Goal: Information Seeking & Learning: Learn about a topic

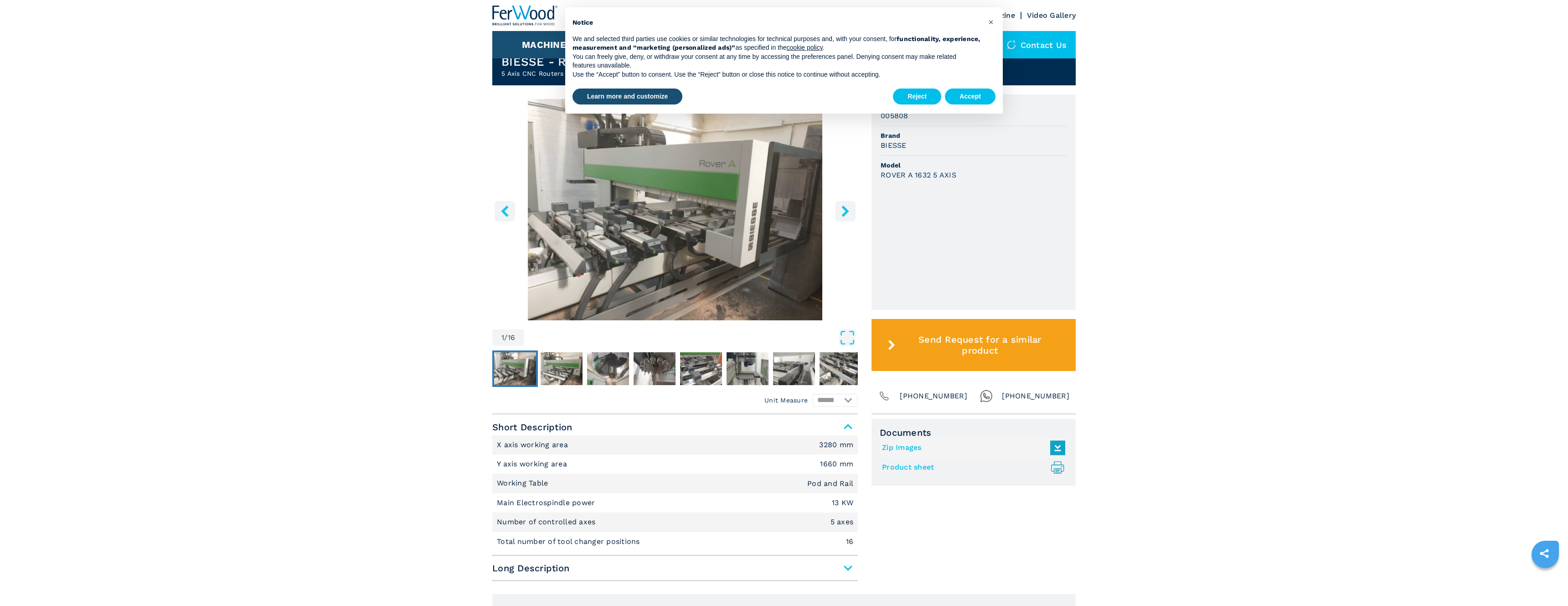
scroll to position [240, 0]
click at [841, 211] on icon "right-button" at bounding box center [845, 210] width 12 height 12
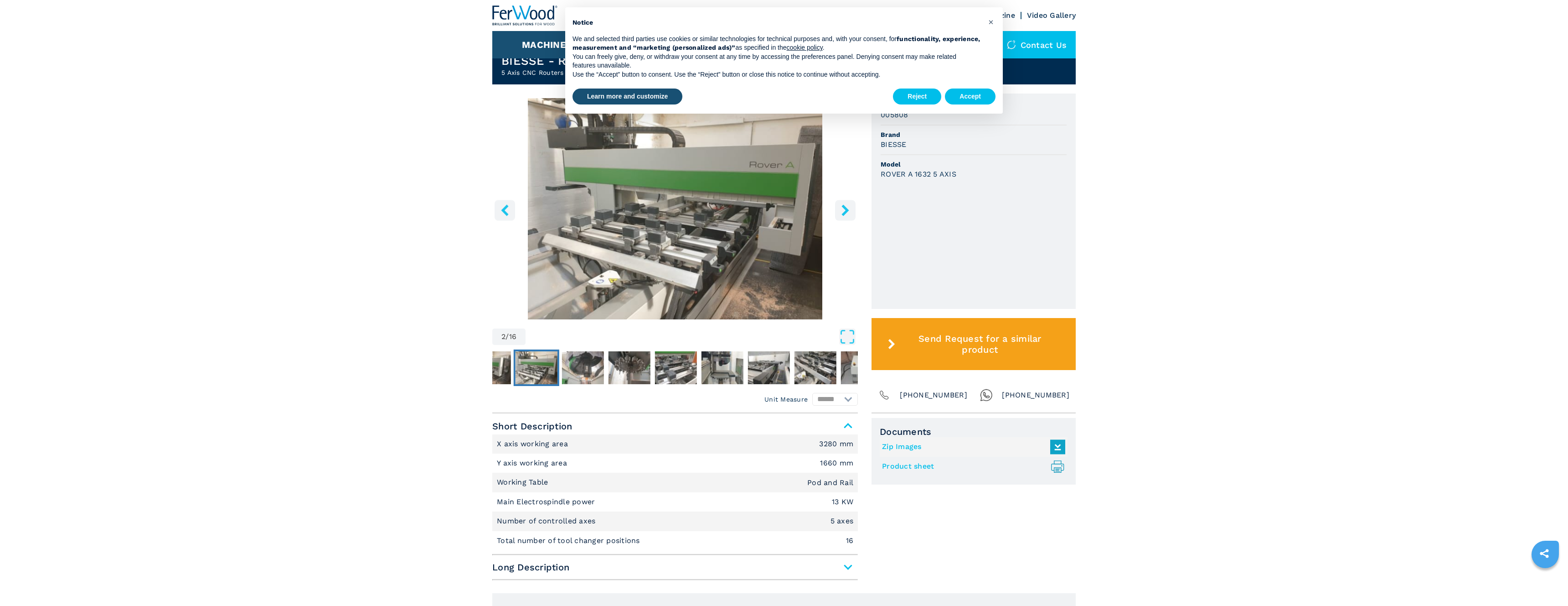
click at [841, 211] on icon "right-button" at bounding box center [845, 210] width 12 height 12
click at [845, 211] on icon "right-button" at bounding box center [844, 210] width 7 height 12
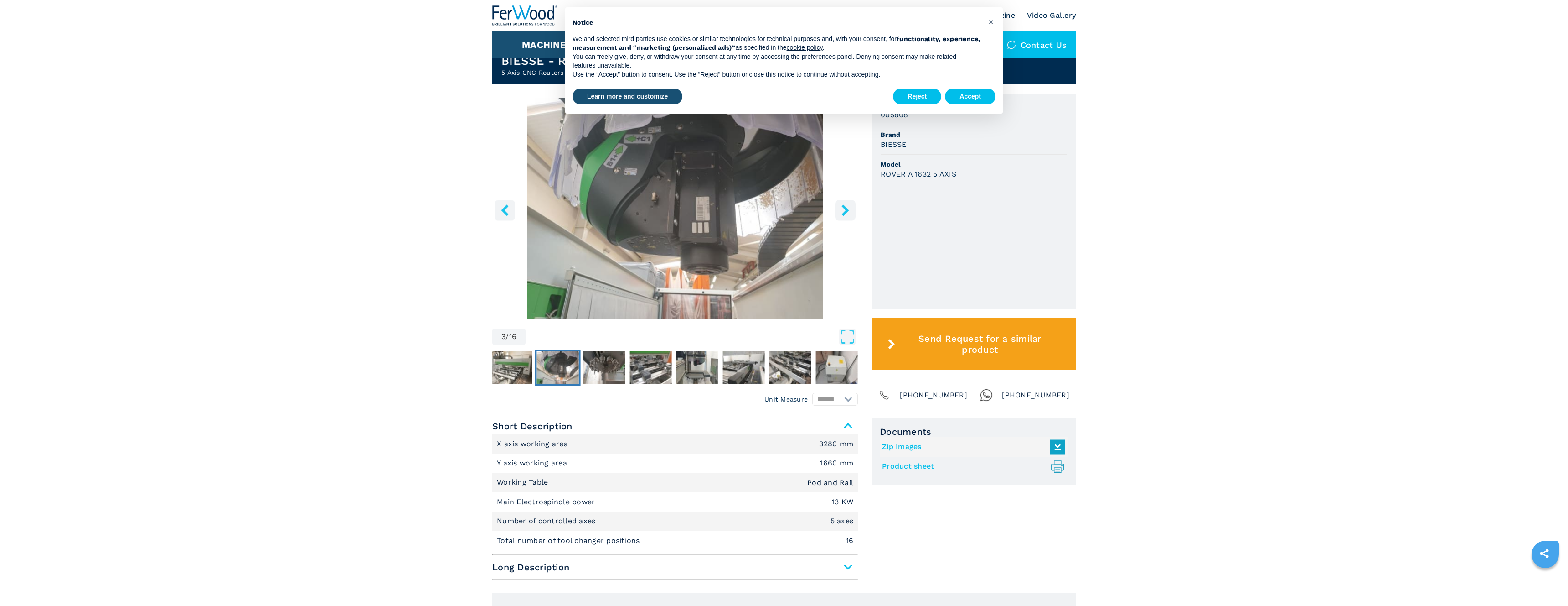
click at [845, 211] on icon "right-button" at bounding box center [844, 210] width 7 height 12
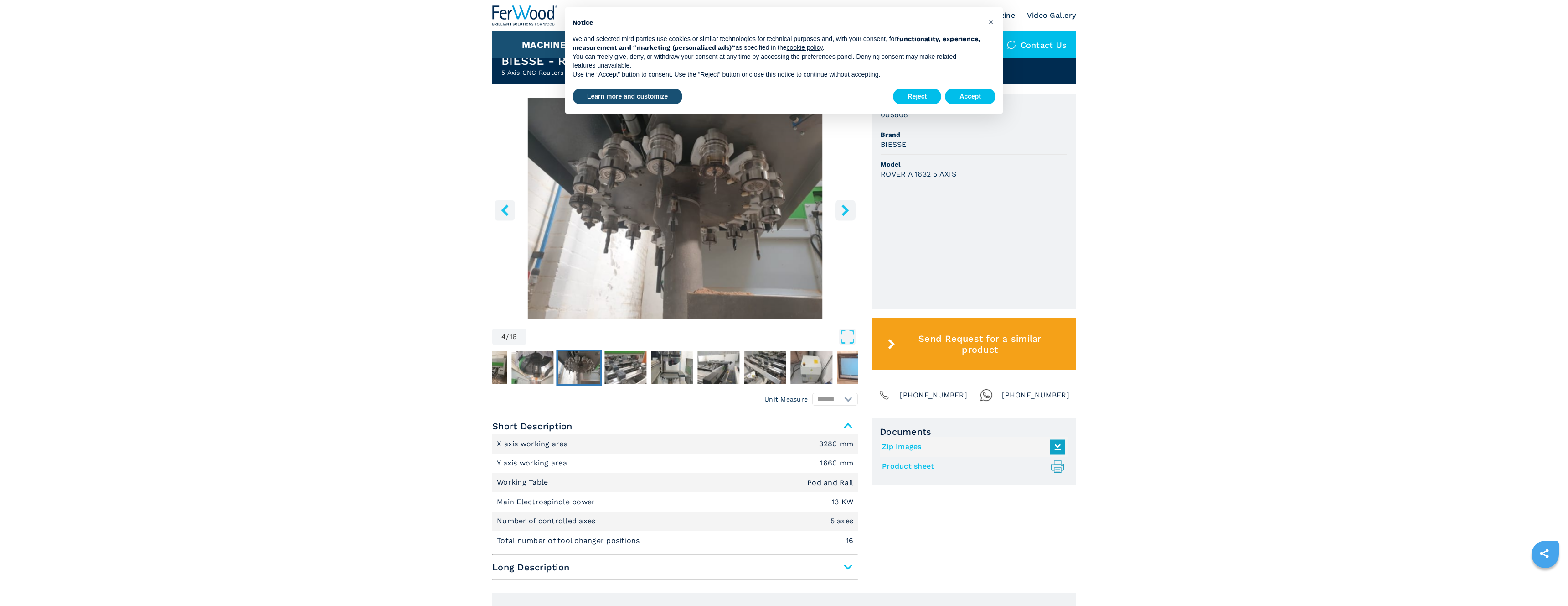
click at [845, 211] on icon "right-button" at bounding box center [844, 210] width 7 height 12
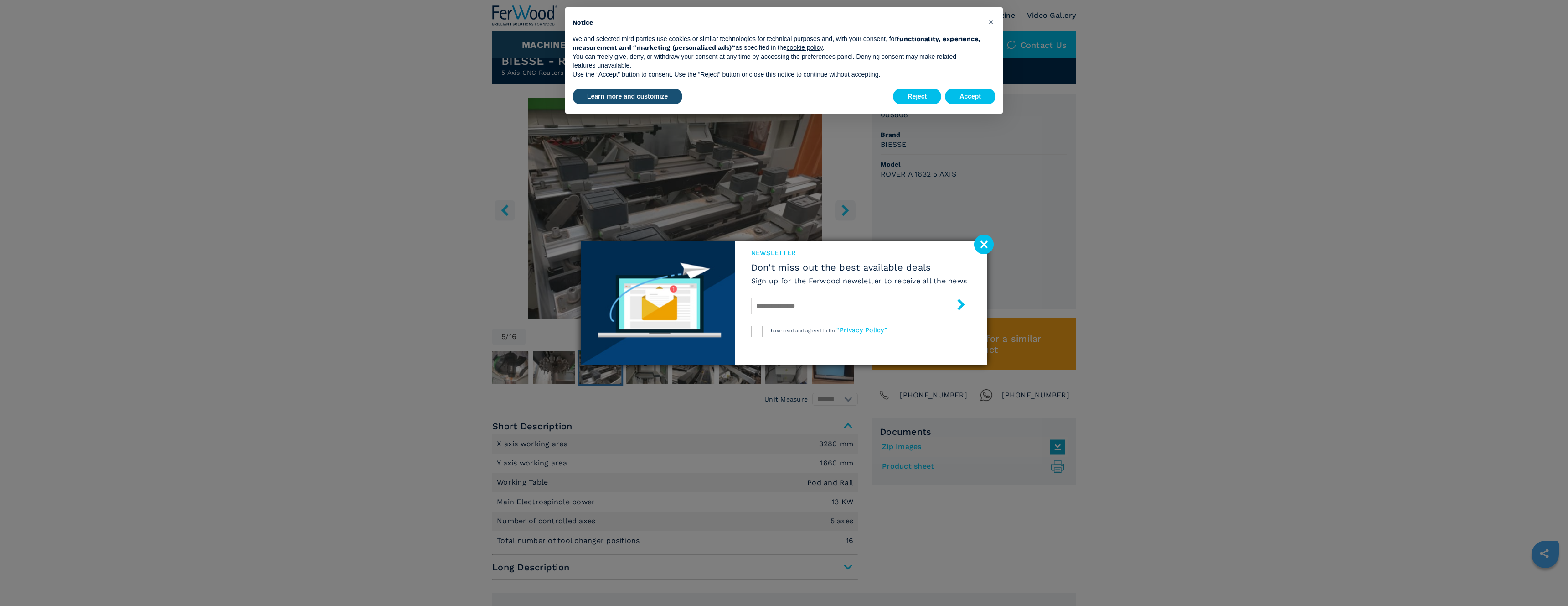
click at [989, 242] on image at bounding box center [984, 244] width 19 height 19
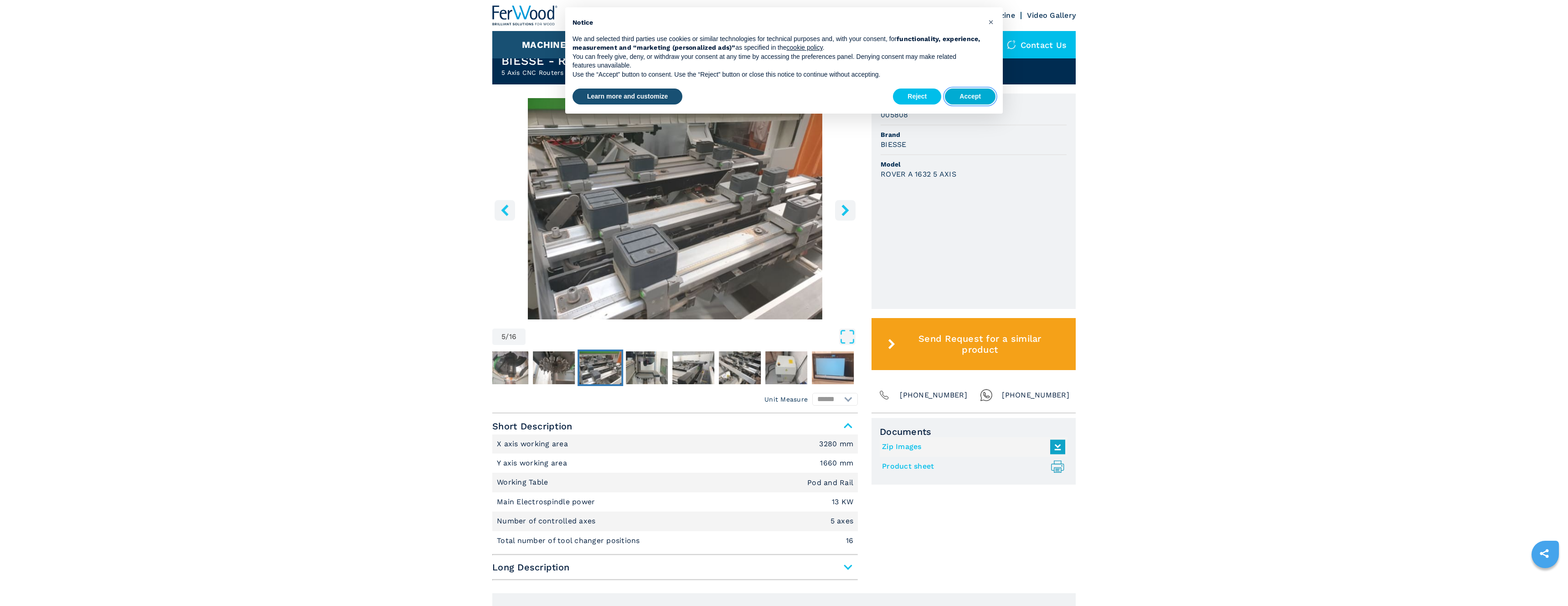
click at [970, 98] on button "Accept" at bounding box center [970, 96] width 51 height 16
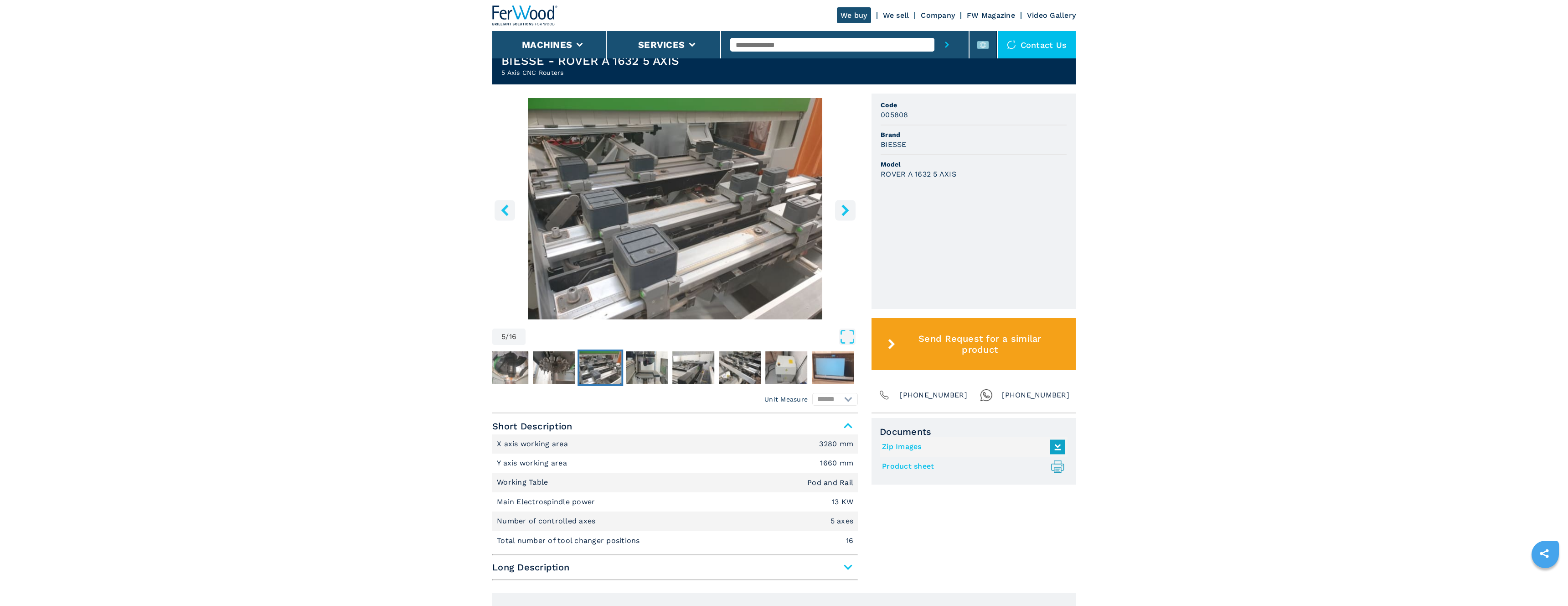
click at [848, 206] on icon "right-button" at bounding box center [845, 210] width 12 height 12
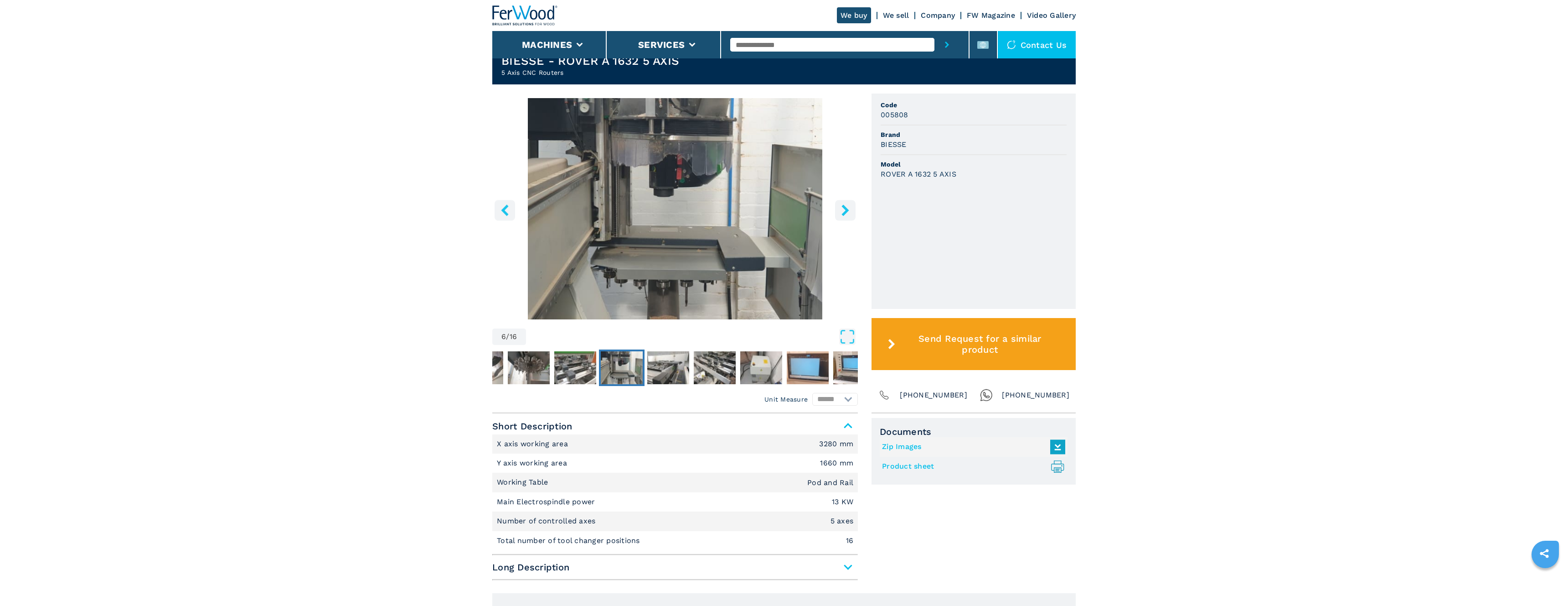
click at [848, 206] on icon "right-button" at bounding box center [845, 210] width 12 height 12
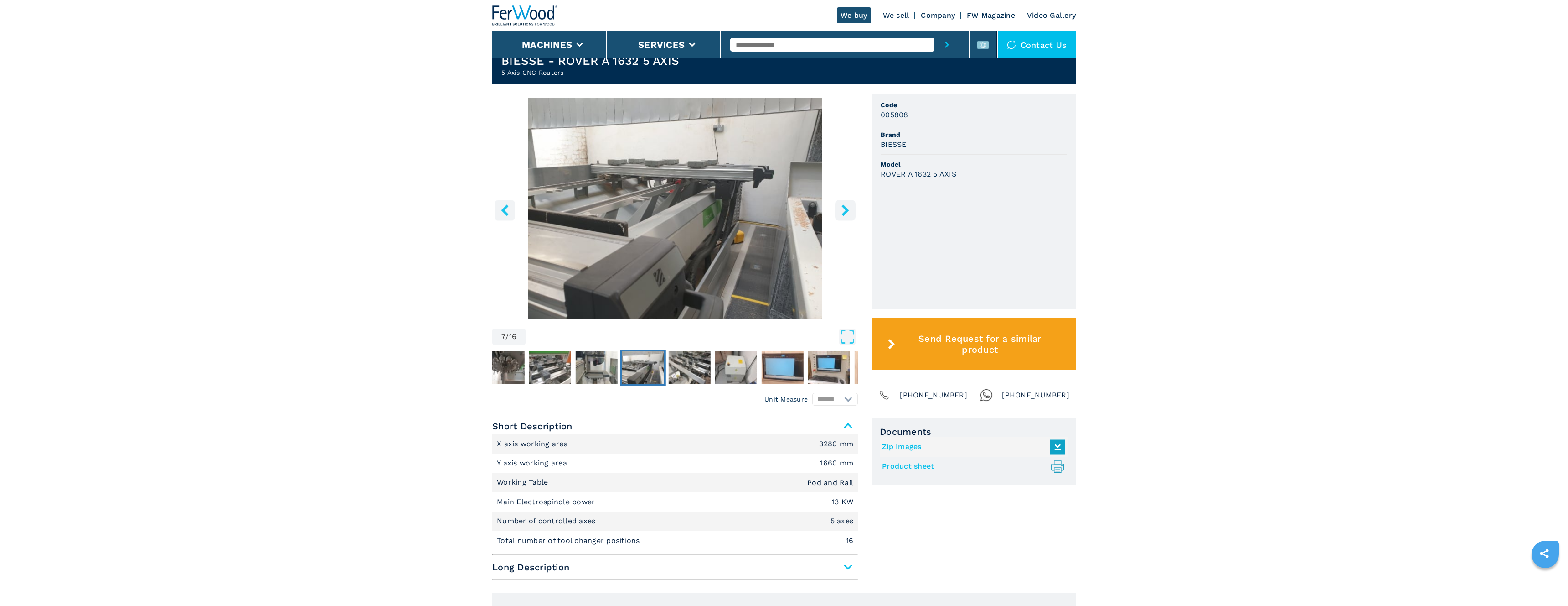
click at [848, 206] on icon "right-button" at bounding box center [845, 210] width 12 height 12
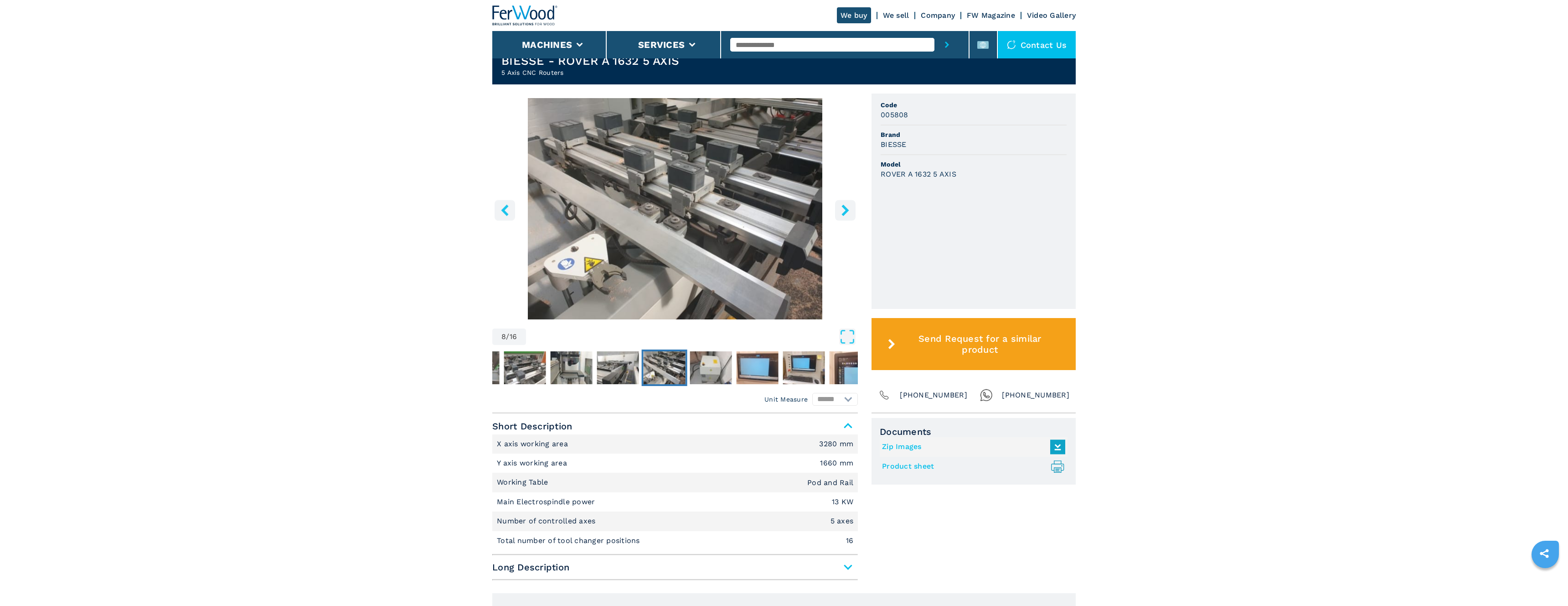
click at [848, 206] on icon "right-button" at bounding box center [845, 210] width 12 height 12
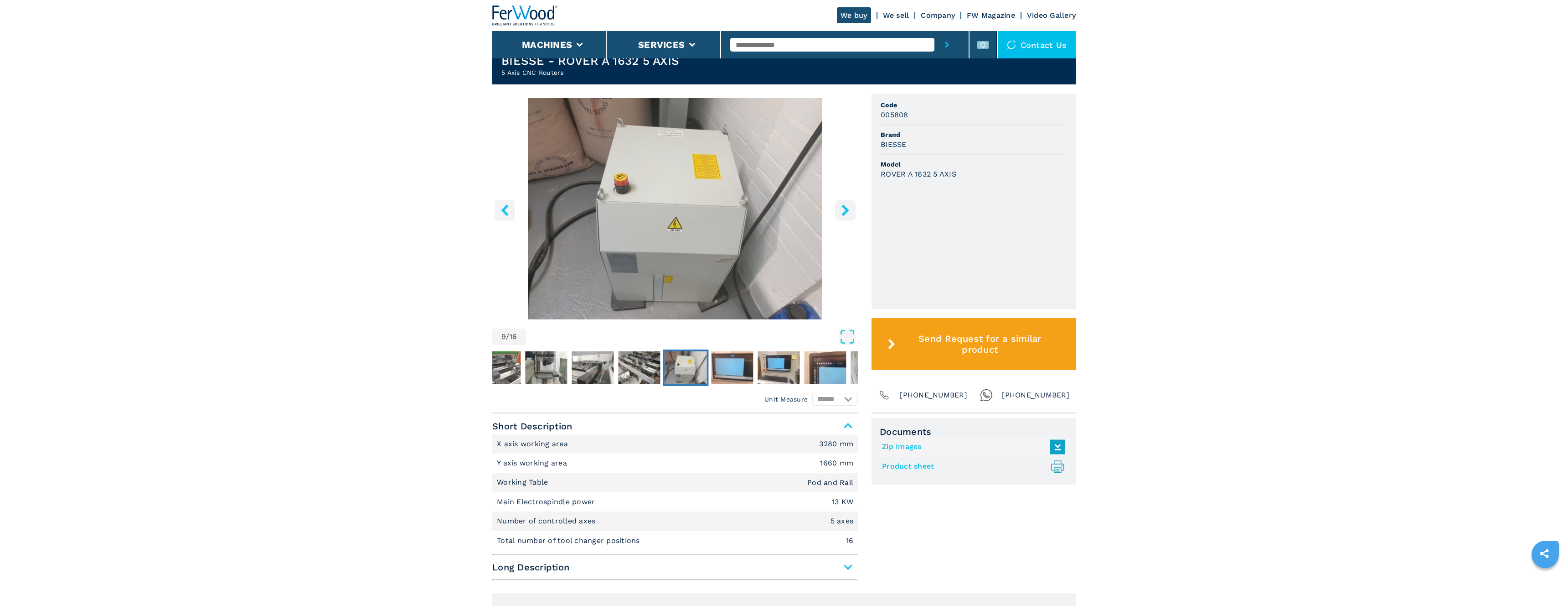
click at [848, 206] on icon "right-button" at bounding box center [845, 210] width 12 height 12
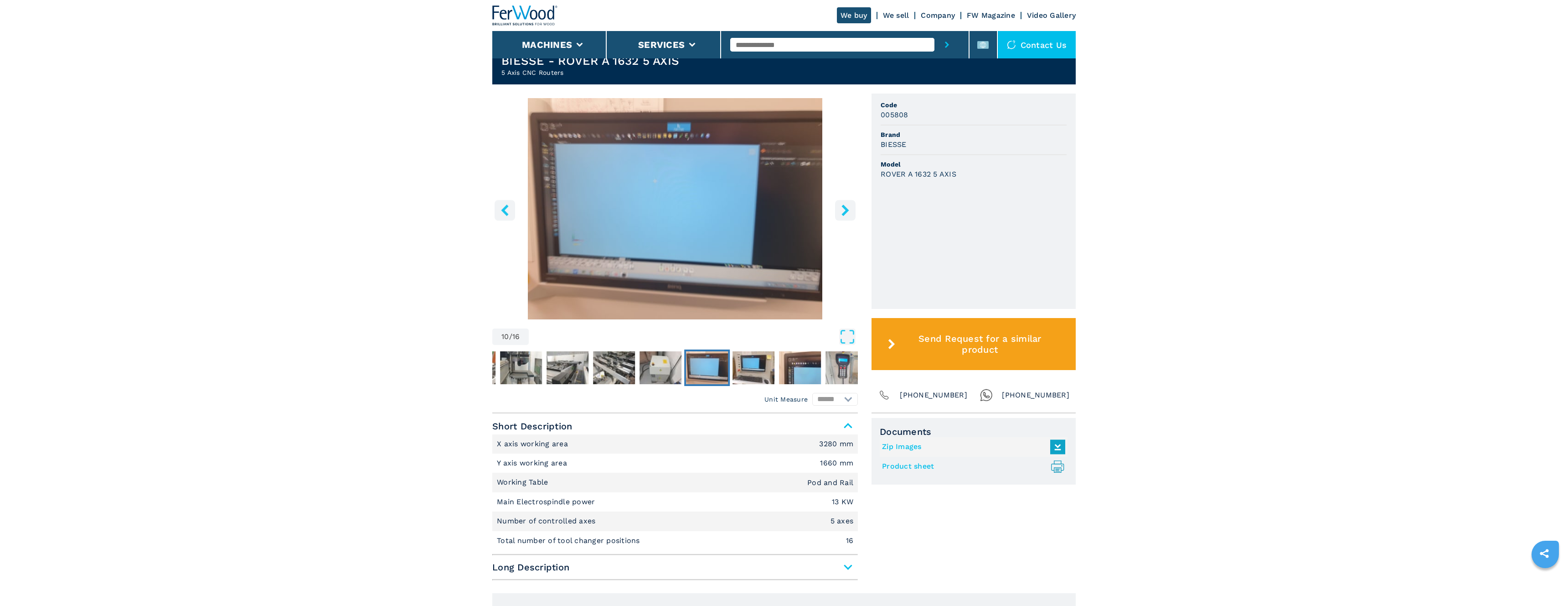
click at [848, 206] on icon "right-button" at bounding box center [845, 210] width 12 height 12
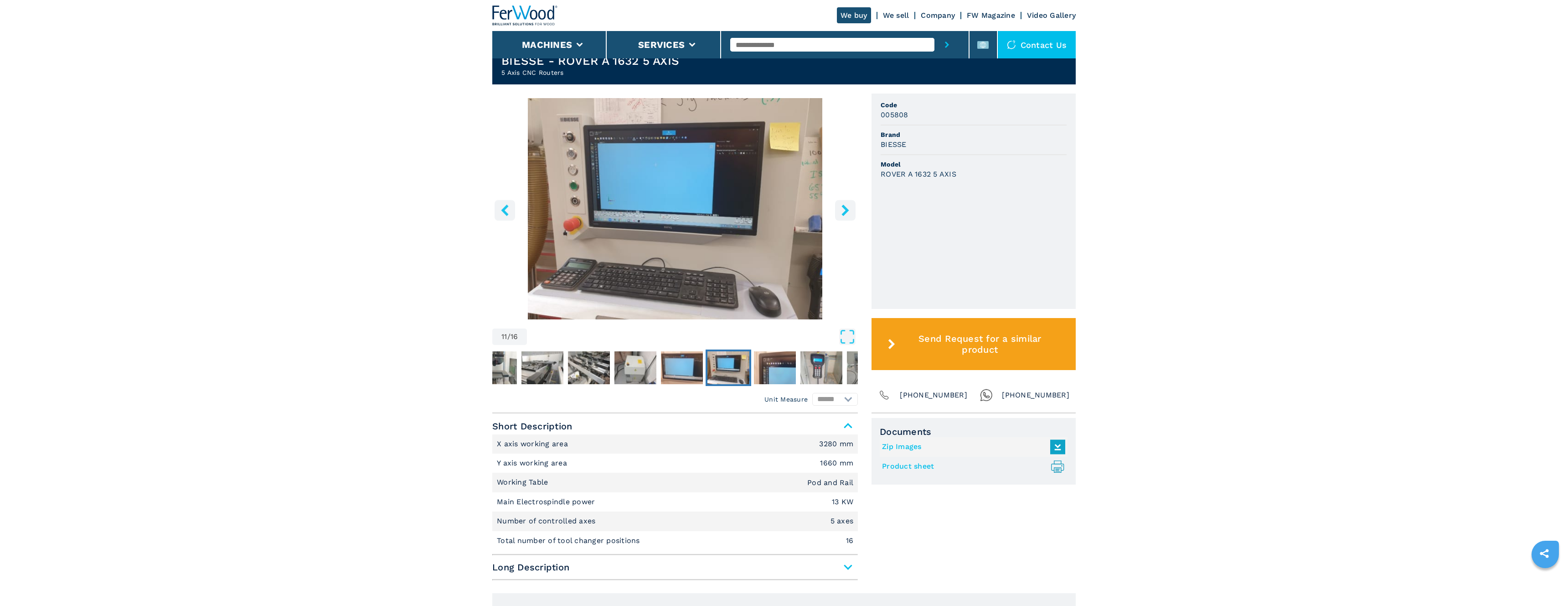
click at [848, 206] on icon "right-button" at bounding box center [845, 210] width 12 height 12
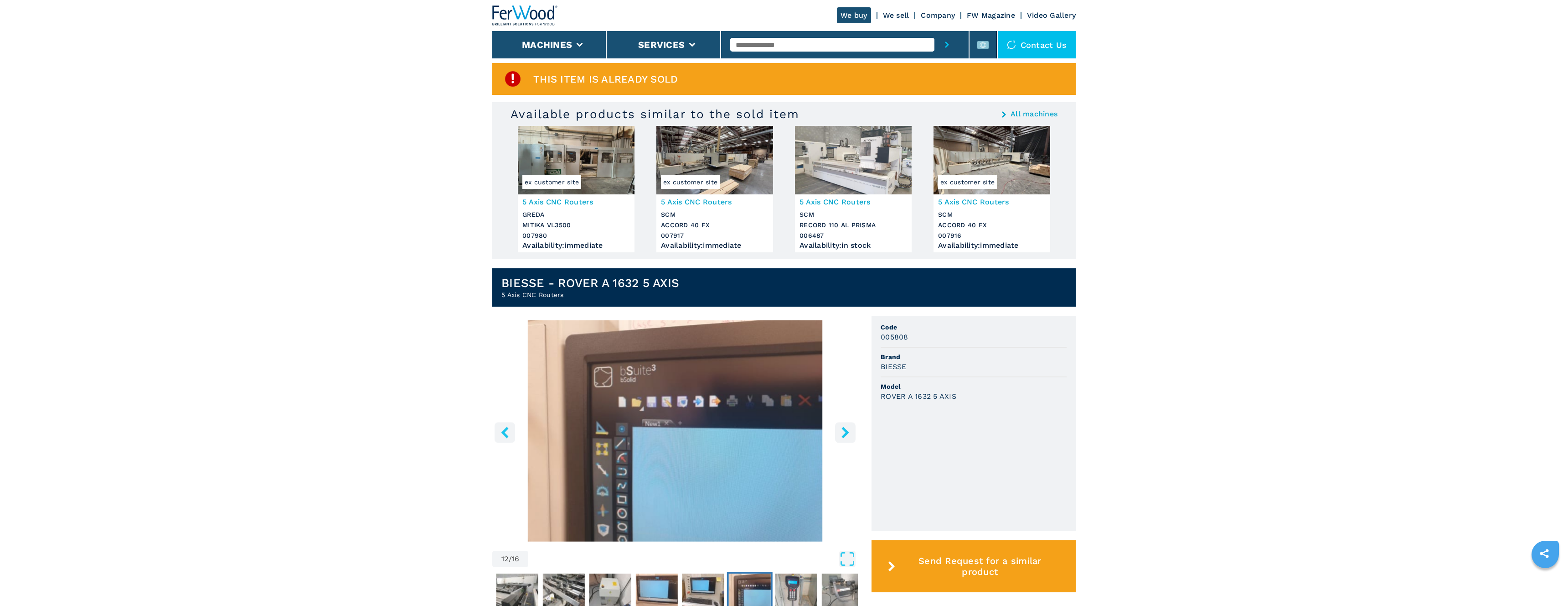
scroll to position [0, 0]
